Goal: Transaction & Acquisition: Purchase product/service

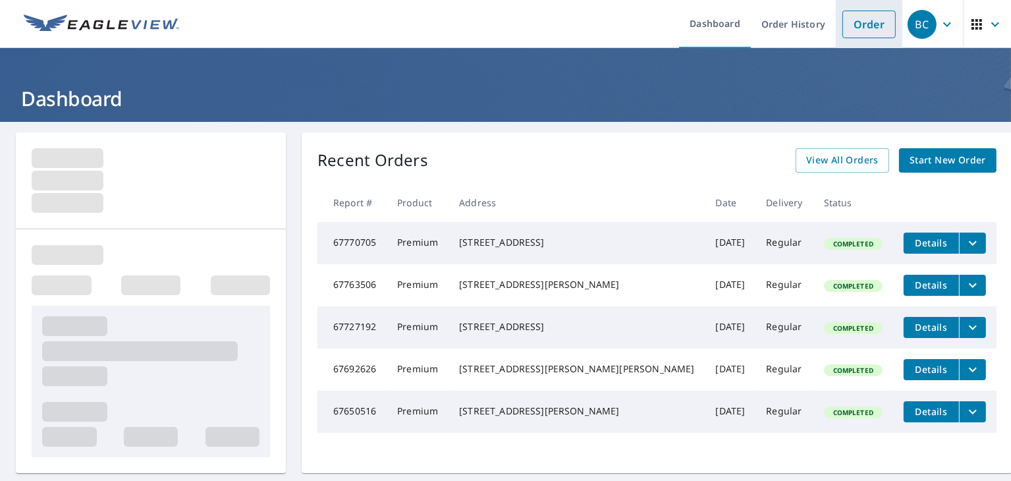
click at [853, 22] on link "Order" at bounding box center [868, 25] width 53 height 28
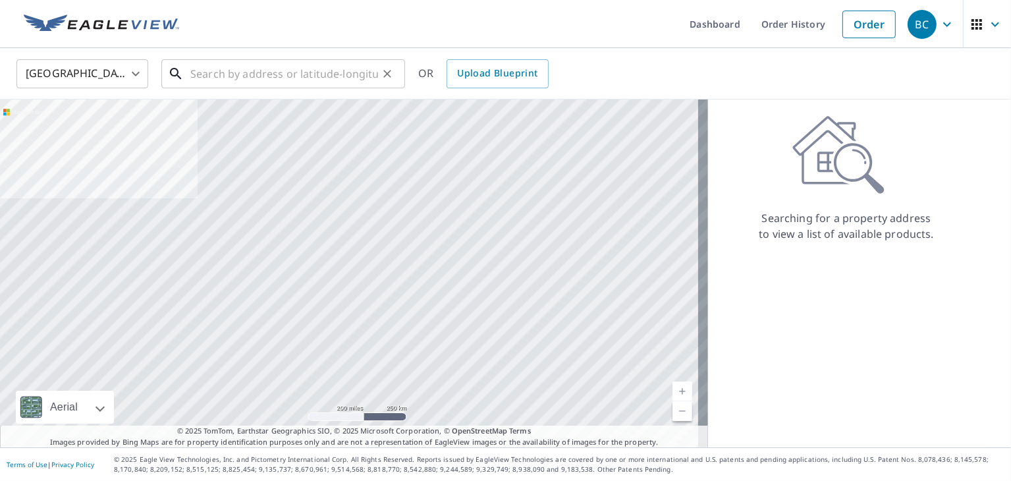
click at [240, 74] on input "text" at bounding box center [284, 73] width 188 height 37
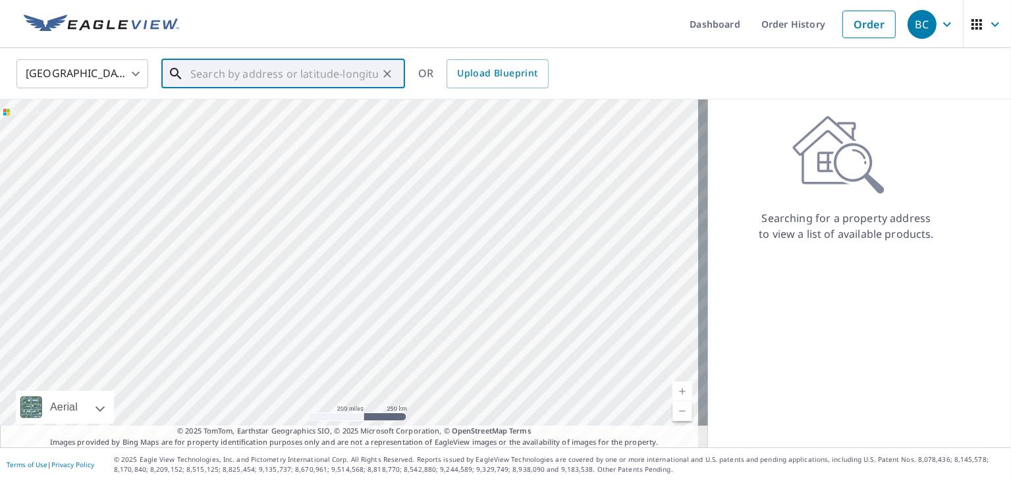
paste input "[STREET_ADDRESS]"
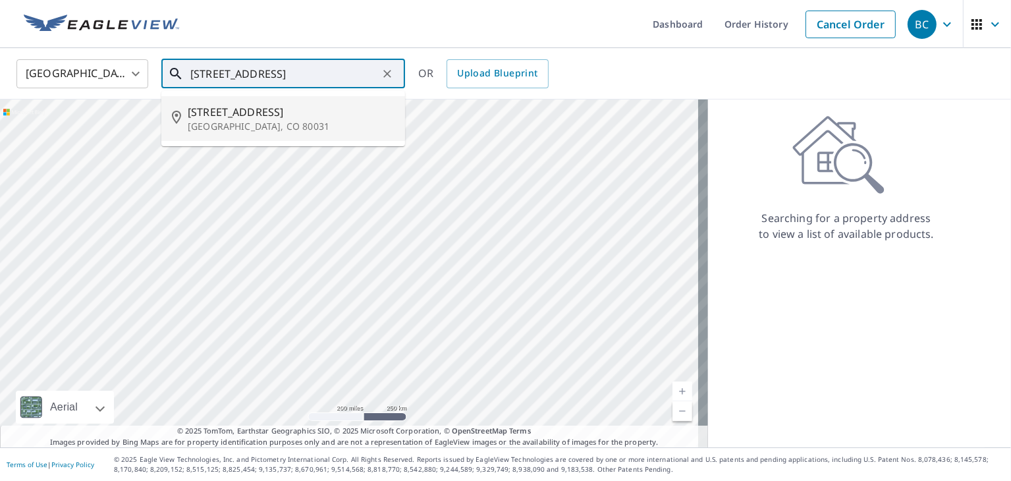
click at [331, 125] on p "[GEOGRAPHIC_DATA], CO 80031" at bounding box center [291, 126] width 207 height 13
type input "[STREET_ADDRESS][PERSON_NAME]"
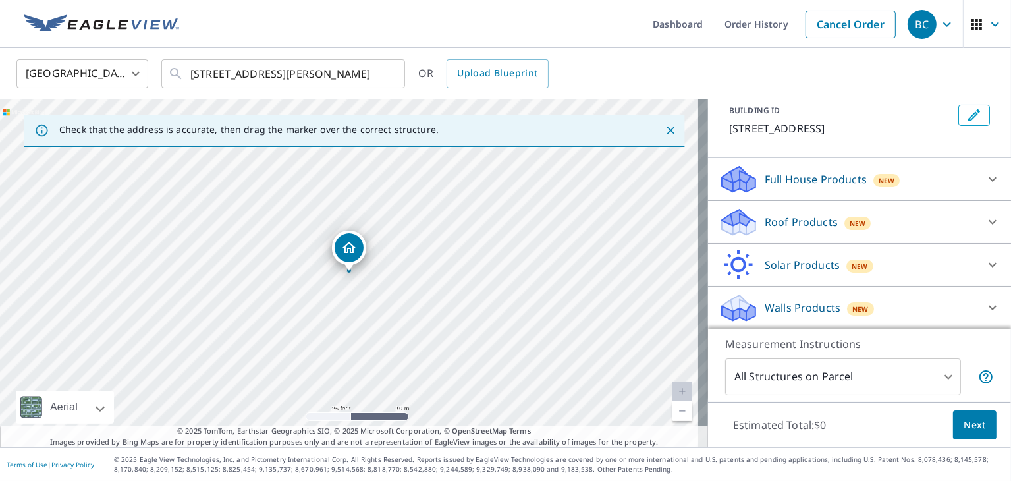
click at [877, 215] on div "Roof Products New" at bounding box center [847, 222] width 258 height 31
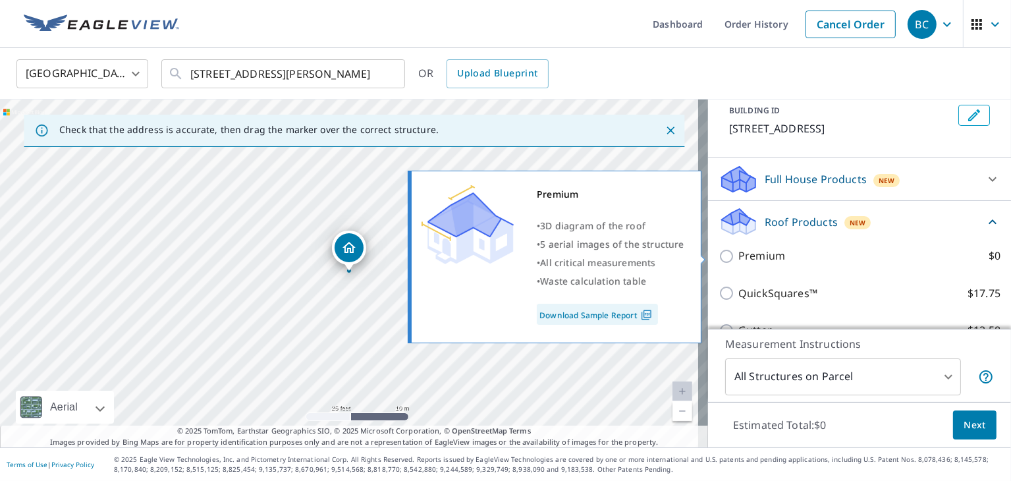
click at [860, 252] on label "Premium $0" at bounding box center [869, 256] width 262 height 16
click at [738, 252] on input "Premium $0" at bounding box center [728, 256] width 20 height 16
checkbox input "true"
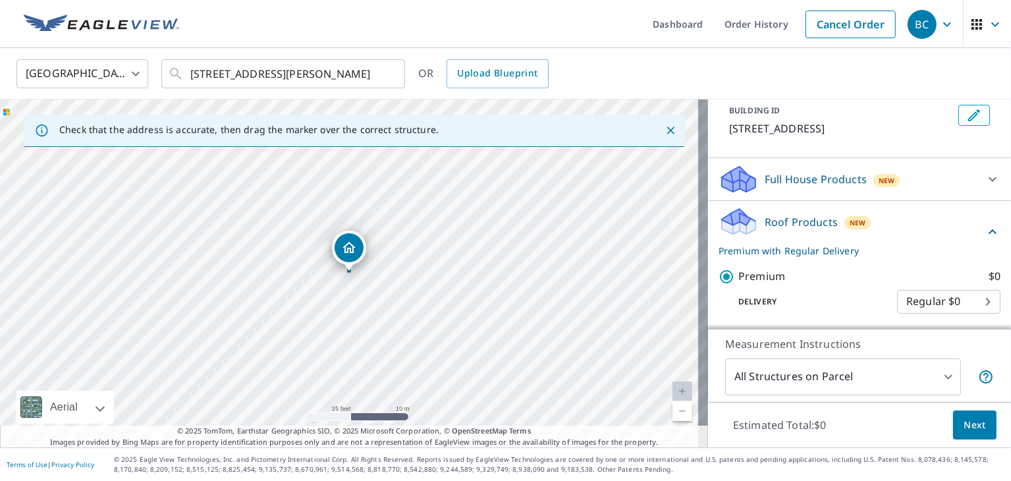
click at [955, 433] on button "Next" at bounding box center [974, 425] width 43 height 30
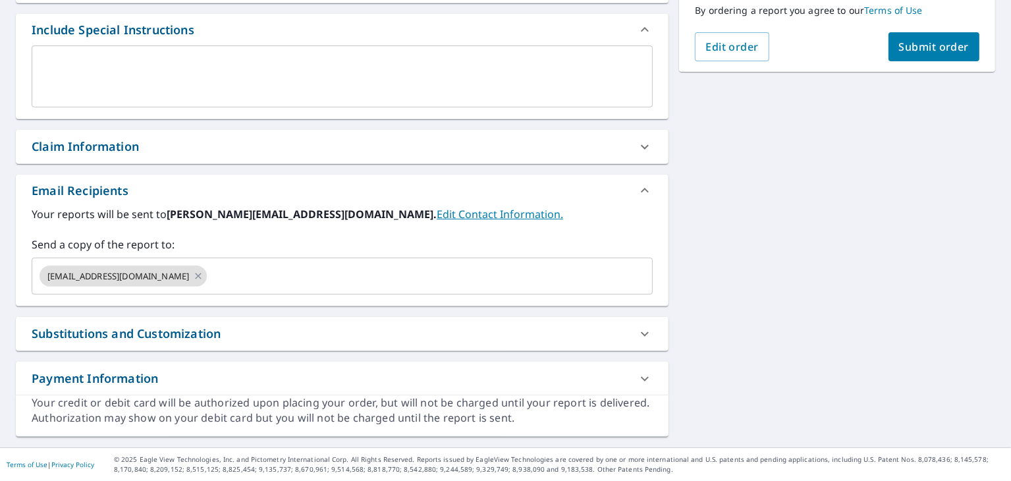
scroll to position [348, 0]
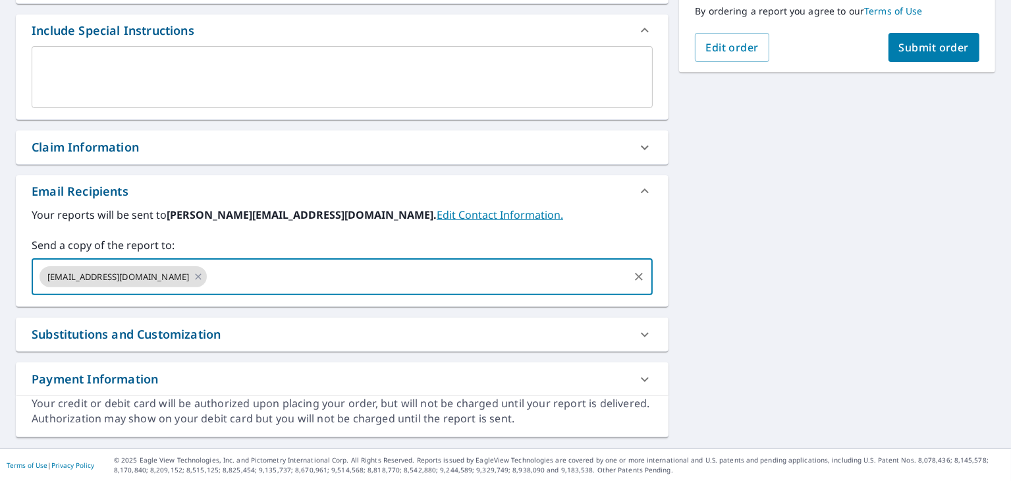
click at [290, 284] on input "text" at bounding box center [418, 276] width 418 height 25
type input "[EMAIL_ADDRESS][DOMAIN_NAME]"
click at [323, 248] on label "Send a copy of the report to:" at bounding box center [342, 245] width 621 height 16
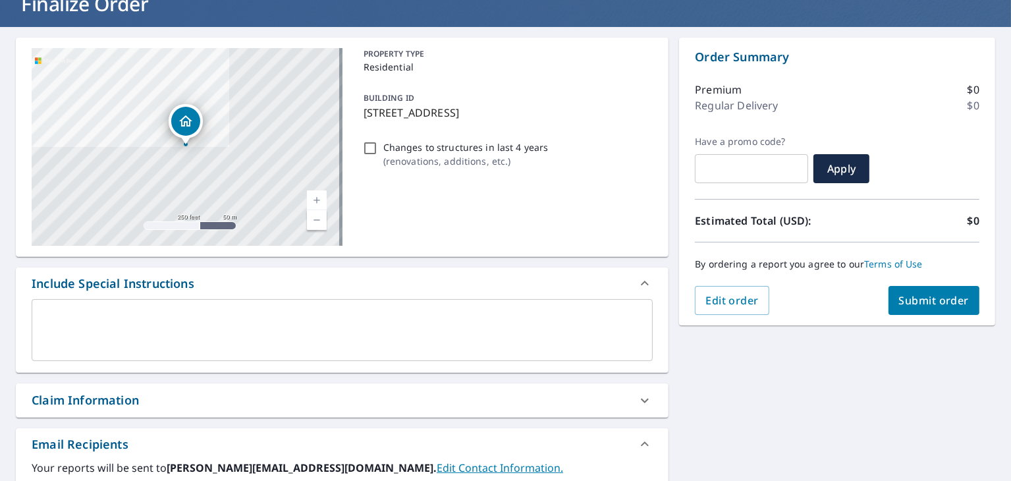
scroll to position [84, 0]
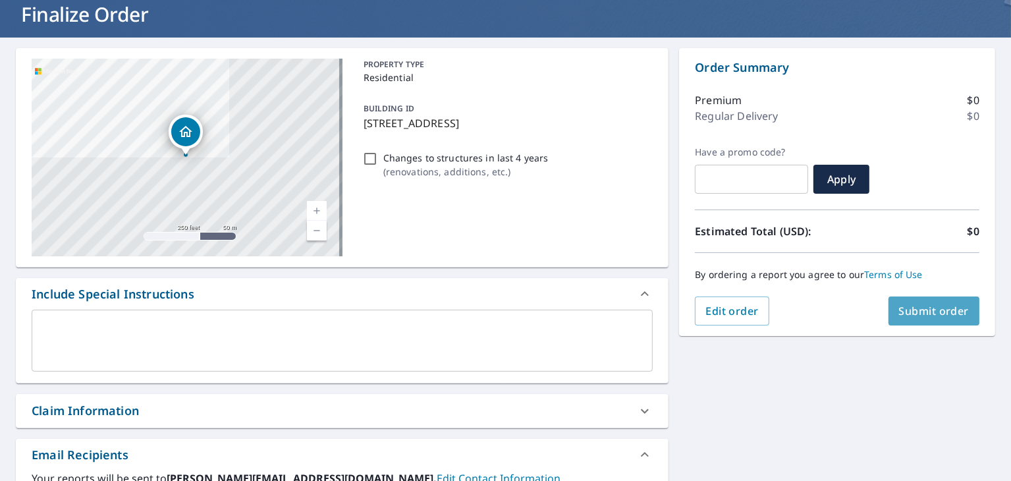
click at [916, 313] on span "Submit order" at bounding box center [934, 311] width 70 height 14
checkbox input "true"
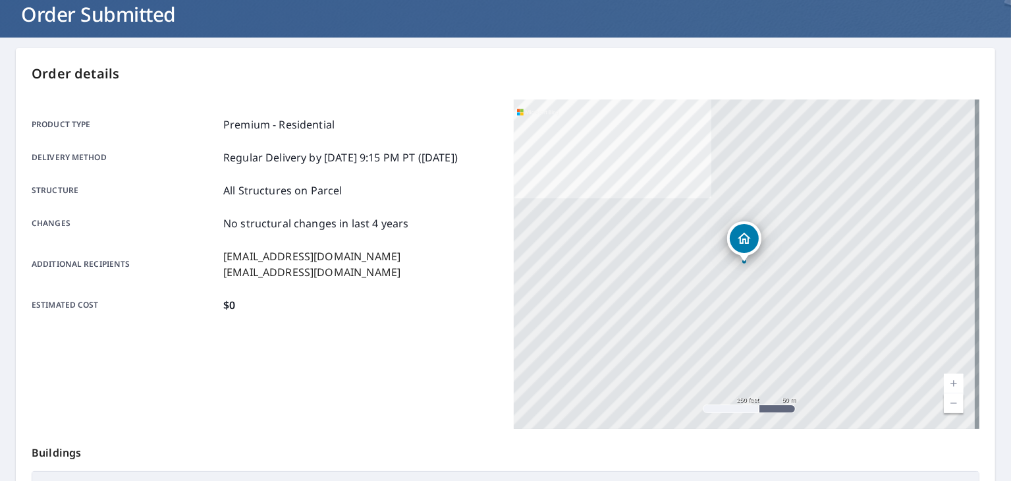
click at [703, 66] on p "Order details" at bounding box center [506, 74] width 948 height 20
